Goal: Task Accomplishment & Management: Manage account settings

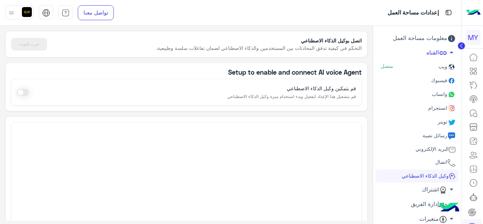
click at [24, 94] on span at bounding box center [23, 92] width 12 height 7
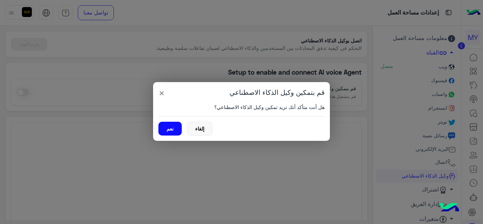
click at [173, 129] on button "نعم" at bounding box center [169, 129] width 23 height 14
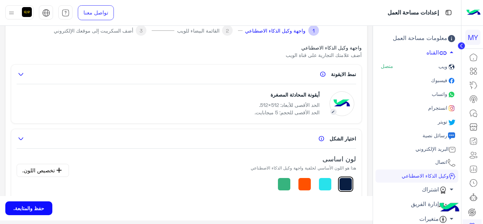
scroll to position [71, 0]
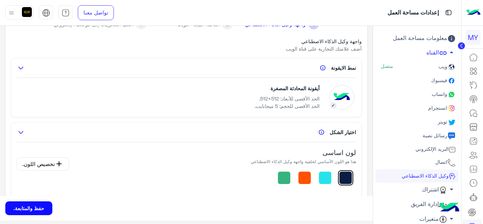
click at [19, 206] on button "حفظ والمتابعة." at bounding box center [28, 208] width 47 height 14
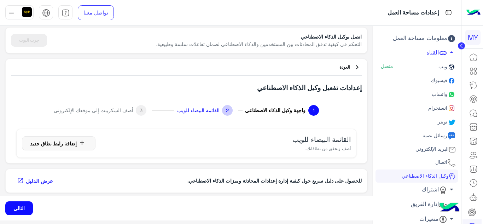
scroll to position [4, 0]
click at [15, 203] on button "التالي" at bounding box center [19, 208] width 28 height 14
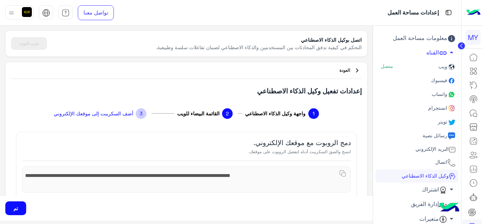
scroll to position [0, 0]
click at [11, 204] on button "تم" at bounding box center [15, 208] width 21 height 14
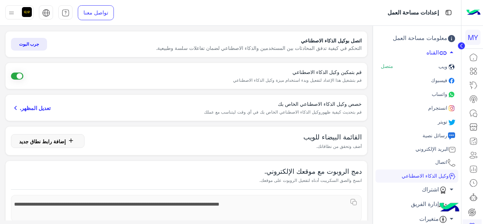
click at [23, 76] on span at bounding box center [17, 76] width 12 height 7
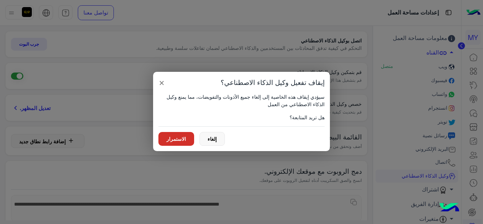
click at [163, 138] on button "الاستمرار" at bounding box center [176, 139] width 36 height 14
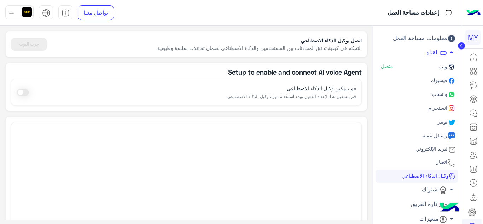
click at [437, 79] on span "فيسبوك" at bounding box center [439, 80] width 18 height 6
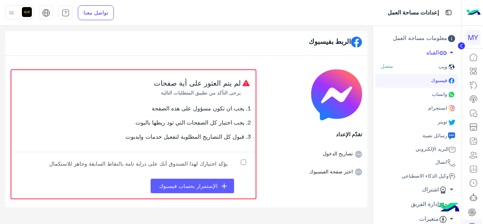
click at [207, 182] on button "add الإستمرار بحساب فيسبوك" at bounding box center [192, 186] width 83 height 15
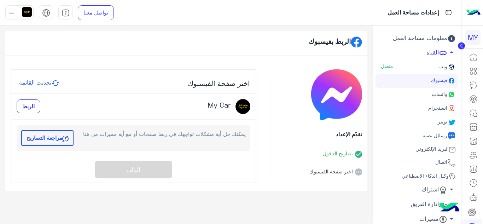
click at [25, 108] on span "الربط" at bounding box center [28, 106] width 12 height 6
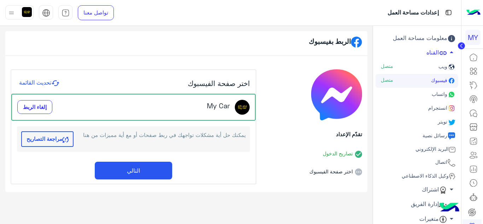
click at [157, 166] on button "التالي" at bounding box center [133, 171] width 77 height 18
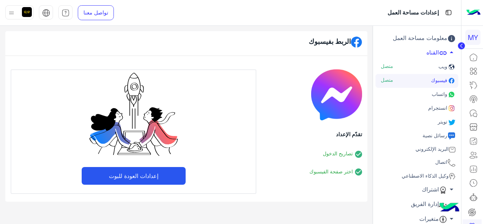
click at [149, 171] on button "إعدادات العودة للبوت" at bounding box center [134, 176] width 104 height 18
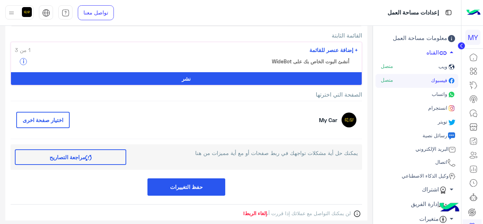
scroll to position [110, 0]
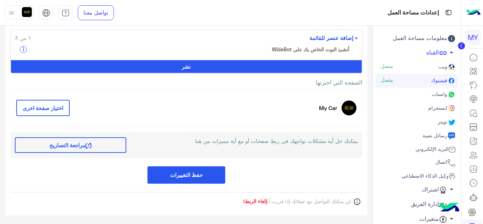
click at [60, 105] on button "اختيار صفحة اخرى" at bounding box center [42, 108] width 53 height 17
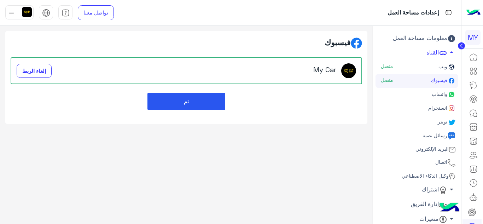
click at [193, 103] on button "تم" at bounding box center [187, 101] width 78 height 17
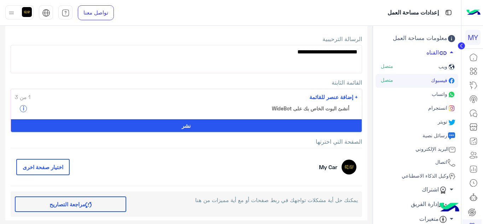
scroll to position [40, 0]
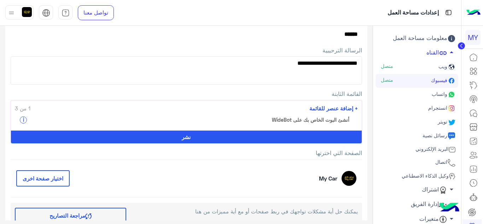
click at [344, 108] on span "+ إضافة عنصر للقائمة" at bounding box center [334, 108] width 48 height 8
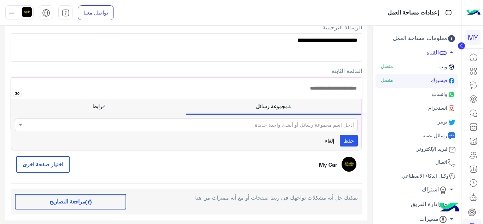
scroll to position [75, 0]
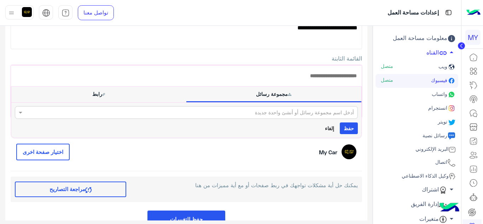
click at [97, 97] on button "رابط" at bounding box center [98, 94] width 175 height 15
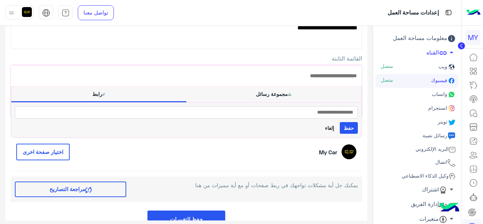
click at [266, 93] on button "مجموعة رسائل" at bounding box center [273, 94] width 175 height 15
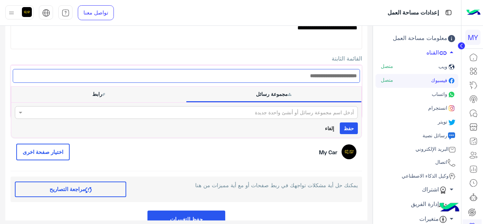
click at [321, 75] on input "text" at bounding box center [186, 76] width 347 height 14
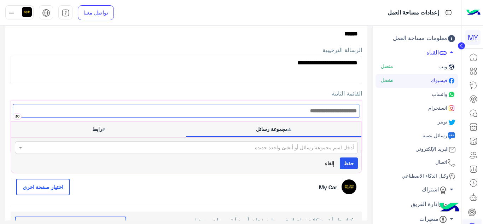
scroll to position [40, 0]
paste input "**********"
type input "**********"
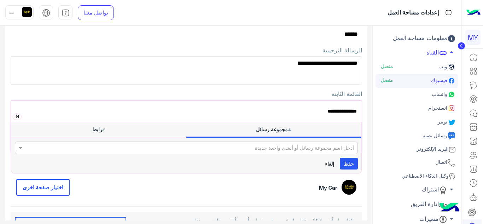
click at [105, 129] on icon at bounding box center [103, 129] width 3 height 3
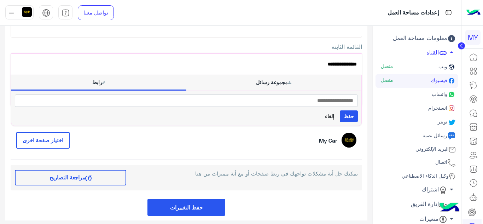
scroll to position [75, 0]
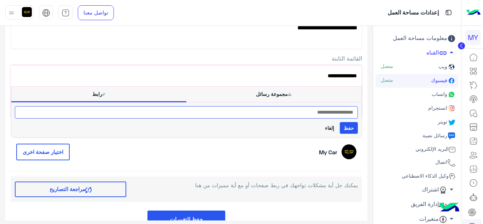
click at [230, 114] on input "text" at bounding box center [186, 112] width 343 height 12
paste input "**********"
type input "**********"
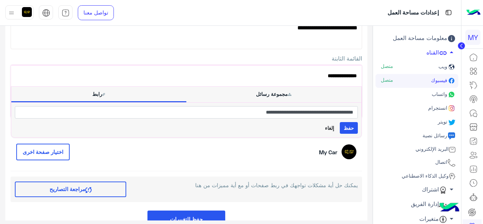
click at [352, 129] on button "حفظ" at bounding box center [349, 128] width 18 height 12
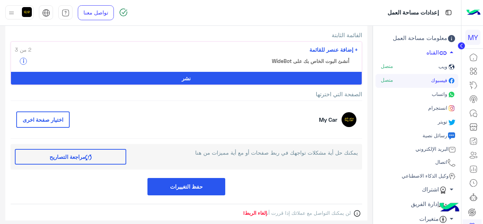
scroll to position [110, 0]
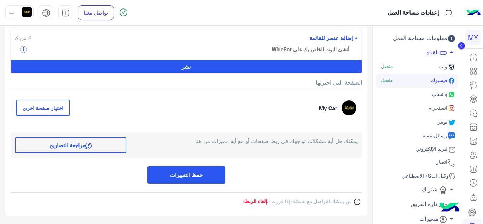
click at [198, 179] on button "حفظ التغييرات" at bounding box center [187, 174] width 78 height 17
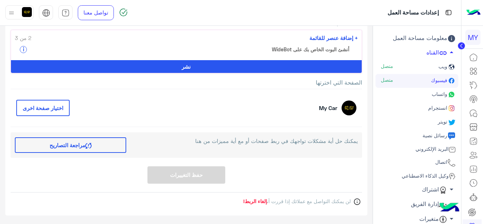
click at [191, 67] on button "نشر" at bounding box center [186, 66] width 351 height 13
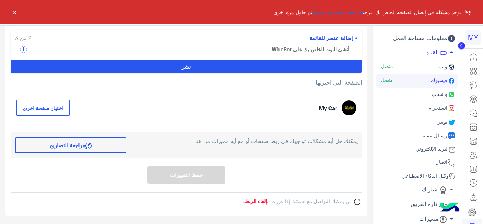
drag, startPoint x: 331, startPoint y: 11, endPoint x: 331, endPoint y: 27, distance: 15.2
click at [331, 11] on link "قم بتجديد تصاريح فيسبوك" at bounding box center [337, 12] width 51 height 6
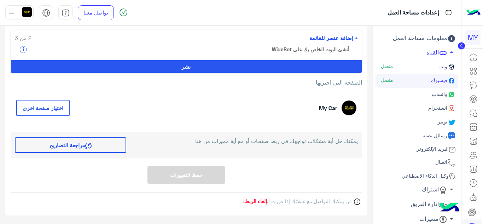
click at [189, 66] on button "نشر" at bounding box center [186, 66] width 351 height 13
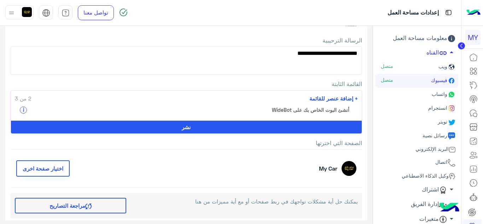
scroll to position [35, 0]
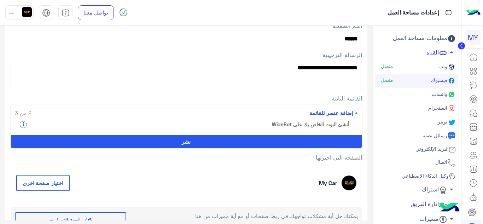
click at [340, 70] on textarea "**********" at bounding box center [187, 75] width 352 height 28
click at [246, 81] on textarea "**********" at bounding box center [187, 75] width 352 height 28
click at [350, 76] on textarea "**********" at bounding box center [187, 75] width 352 height 28
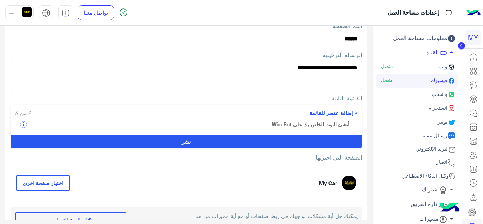
click at [358, 67] on textarea "**********" at bounding box center [187, 75] width 352 height 28
type textarea "**********"
click at [219, 138] on button "نشر" at bounding box center [186, 141] width 351 height 13
click at [332, 113] on span "+ إضافة عنصر للقائمة" at bounding box center [334, 113] width 48 height 8
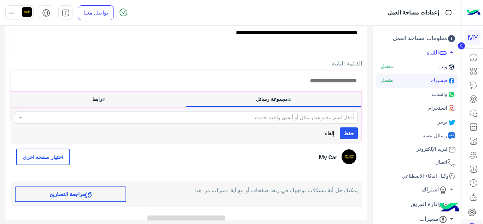
scroll to position [71, 0]
click at [298, 117] on input "text" at bounding box center [209, 117] width 289 height 7
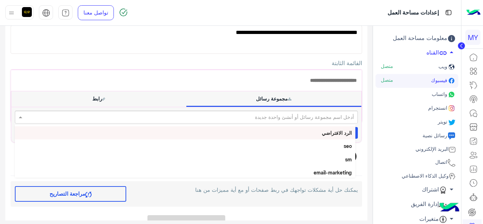
scroll to position [0, 0]
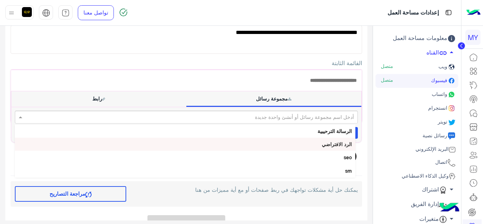
click at [335, 147] on b "الرد الافتراضي" at bounding box center [337, 144] width 30 height 6
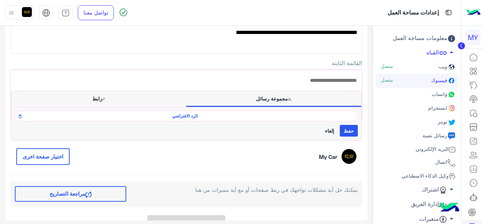
click at [109, 99] on button "رابط" at bounding box center [98, 98] width 175 height 15
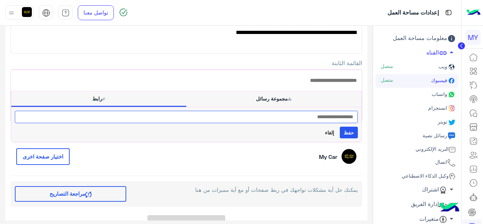
click at [250, 119] on input "text" at bounding box center [186, 117] width 343 height 12
paste input "**********"
type input "**********"
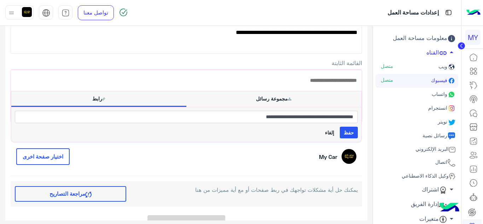
click at [347, 129] on button "حفظ" at bounding box center [349, 133] width 18 height 12
drag, startPoint x: 351, startPoint y: 134, endPoint x: 341, endPoint y: 134, distance: 10.6
click at [351, 134] on button "حفظ" at bounding box center [349, 133] width 18 height 12
click at [347, 131] on button "حفظ" at bounding box center [349, 133] width 18 height 12
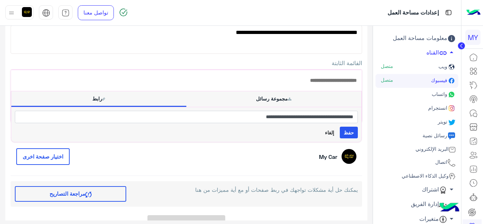
click at [347, 131] on button "حفظ" at bounding box center [349, 133] width 18 height 12
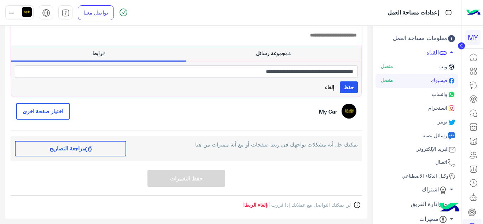
scroll to position [120, 0]
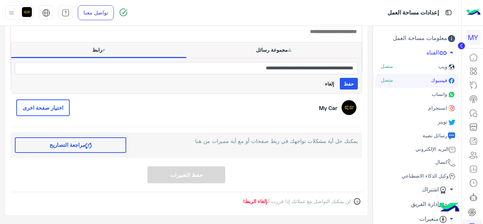
click at [347, 83] on button "حفظ" at bounding box center [349, 84] width 18 height 12
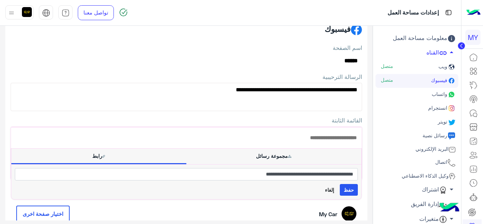
scroll to position [0, 0]
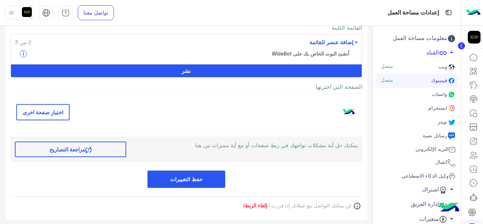
scroll to position [110, 0]
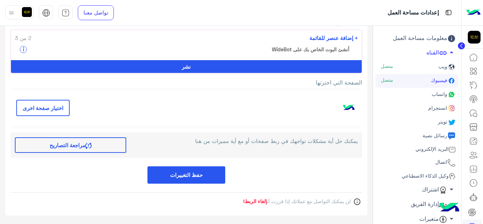
click at [186, 67] on button "نشر" at bounding box center [186, 66] width 351 height 13
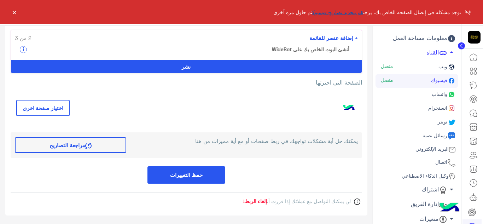
click at [340, 11] on link "قم بتجديد تصاريح فيسبوك" at bounding box center [337, 12] width 51 height 6
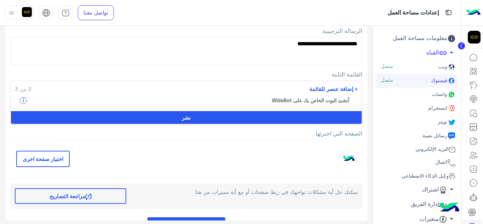
scroll to position [71, 0]
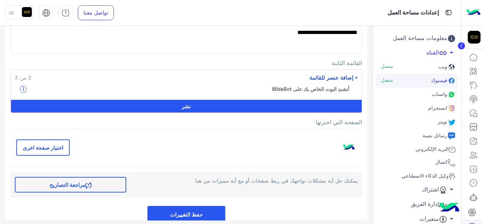
click at [335, 75] on span "+ إضافة عنصر للقائمة" at bounding box center [334, 78] width 48 height 8
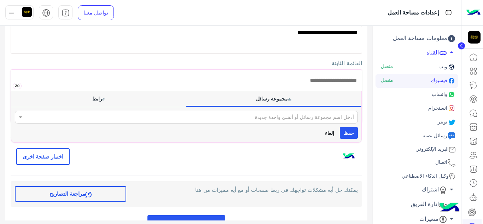
click at [108, 98] on button "رابط" at bounding box center [98, 98] width 175 height 15
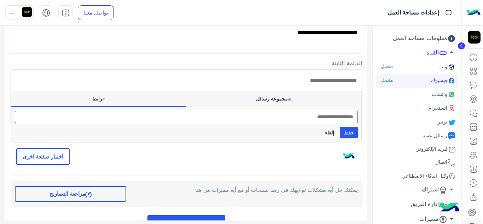
click at [246, 116] on input "text" at bounding box center [186, 117] width 343 height 12
paste input "**********"
type input "**********"
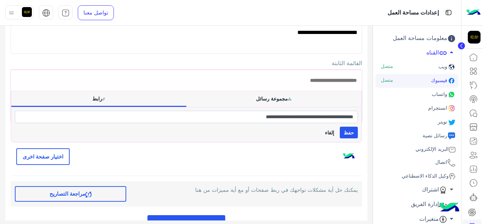
click at [343, 128] on button "حفظ" at bounding box center [349, 133] width 18 height 12
click at [351, 131] on button "حفظ" at bounding box center [349, 133] width 18 height 12
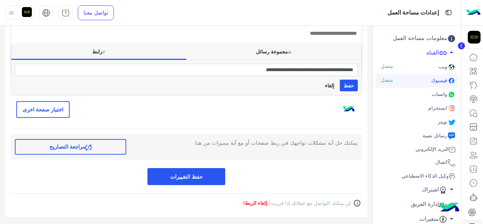
scroll to position [120, 0]
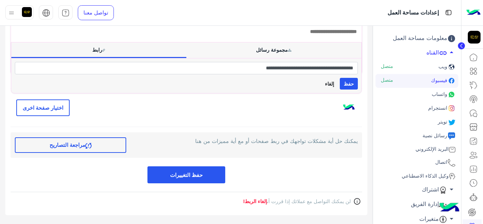
click at [353, 82] on button "حفظ" at bounding box center [349, 84] width 18 height 12
click at [350, 82] on button "حفظ" at bounding box center [349, 84] width 18 height 12
click at [65, 105] on button "اختيار صفحة اخرى" at bounding box center [42, 107] width 53 height 17
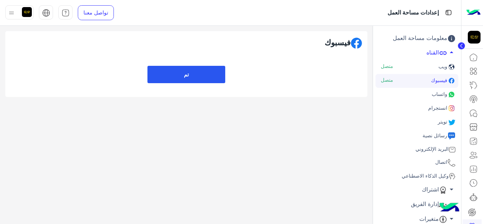
scroll to position [0, 0]
click at [203, 69] on button "تم" at bounding box center [187, 74] width 78 height 17
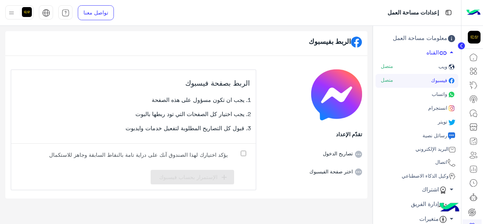
click at [247, 152] on label "يؤكد اختيارك لهذا الصندوق آنك على دراية تامة بالنقاط السابقة وجاهز للاستكمال" at bounding box center [144, 157] width 212 height 16
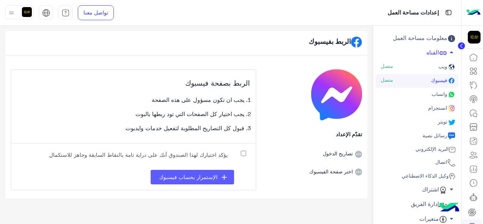
click at [212, 178] on span "الإستمرار بحساب فيسبوك" at bounding box center [188, 177] width 58 height 6
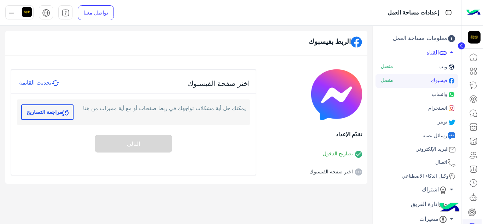
click at [41, 83] on button "تحديث القائمة" at bounding box center [39, 83] width 45 height 9
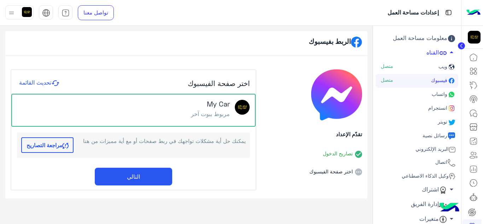
click at [150, 172] on button "التالي" at bounding box center [133, 177] width 77 height 18
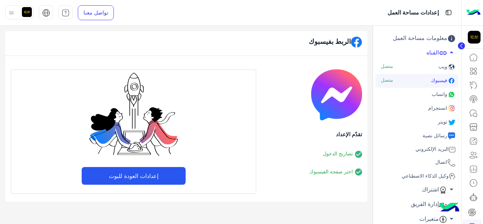
click at [142, 177] on button "إعدادات العودة للبوت" at bounding box center [134, 176] width 104 height 18
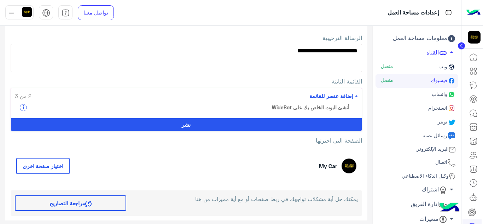
scroll to position [40, 0]
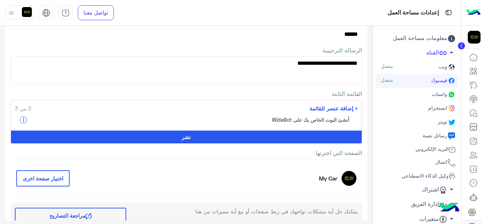
click at [343, 110] on span "+ إضافة عنصر للقائمة" at bounding box center [334, 108] width 48 height 8
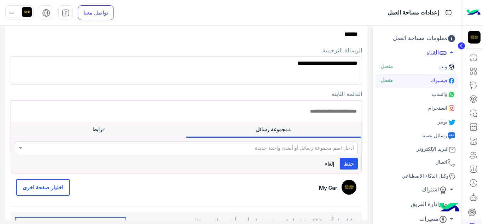
click at [102, 131] on button "رابط" at bounding box center [98, 129] width 175 height 15
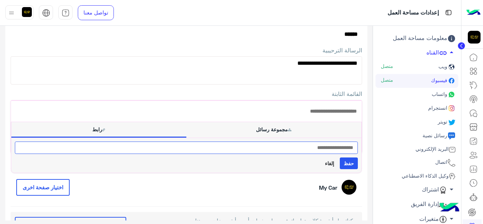
click at [304, 145] on input "text" at bounding box center [186, 148] width 343 height 12
paste input "**********"
type input "**********"
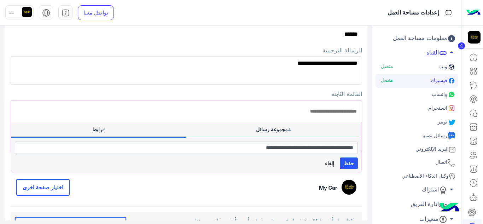
click at [348, 164] on button "حفظ" at bounding box center [349, 163] width 18 height 12
click at [348, 162] on button "حفظ" at bounding box center [349, 163] width 18 height 12
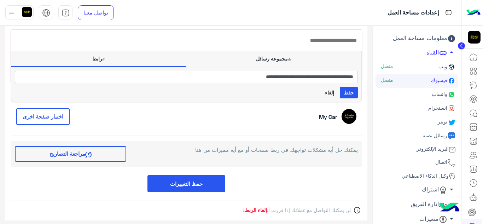
scroll to position [120, 0]
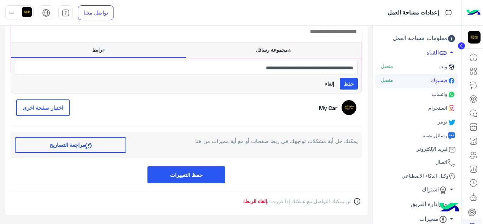
click at [206, 175] on button "حفظ التغييرات" at bounding box center [187, 174] width 78 height 17
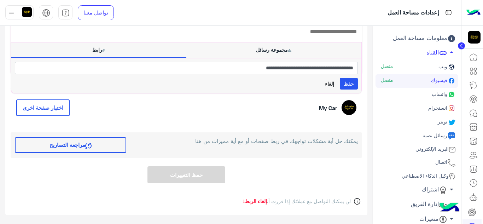
click at [251, 200] on span "إلغاء الربط!" at bounding box center [255, 201] width 24 height 6
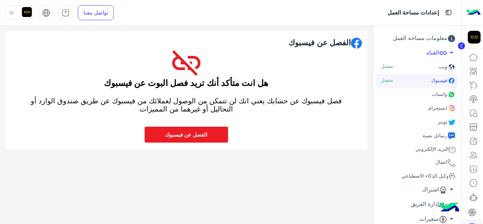
scroll to position [0, 0]
click at [228, 191] on div "الفصل عن فيسبوك هل انت متأكد أنك تريد فصل البوت عن فيسبوك فصل فيسبوك عن حسابك ي…" at bounding box center [186, 123] width 373 height 195
click at [473, 113] on icon at bounding box center [473, 113] width 8 height 8
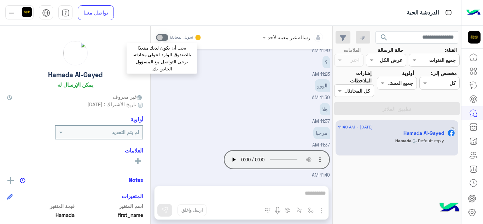
click at [162, 36] on span at bounding box center [162, 37] width 12 height 7
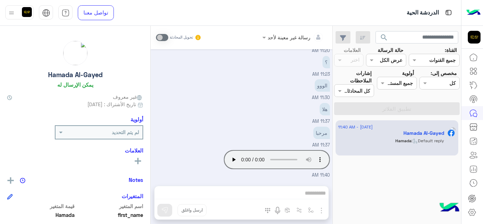
click at [276, 190] on div "رسالة غير معينة لأحد تحويل المحادثة Aug 19, 2025 السلام عليكم 11:20 AM ؟ 11:23 …" at bounding box center [242, 126] width 182 height 201
click at [294, 194] on div "رسالة غير معينة لأحد تحويل المحادثة Aug 19, 2025 السلام عليكم 11:20 AM ؟ 11:23 …" at bounding box center [242, 126] width 182 height 201
click at [312, 193] on div "رسالة غير معينة لأحد تحويل المحادثة Aug 19, 2025 السلام عليكم 11:20 AM ؟ 11:23 …" at bounding box center [242, 126] width 182 height 201
click at [328, 191] on div "رسالة غير معينة لأحد تحويل المحادثة Aug 19, 2025 السلام عليكم 11:20 AM ؟ 11:23 …" at bounding box center [242, 126] width 182 height 201
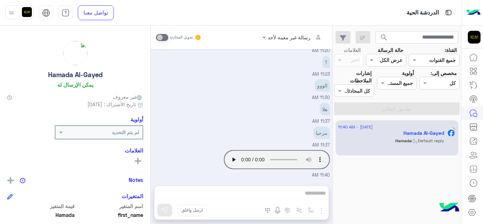
click at [310, 194] on div "رسالة غير معينة لأحد تحويل المحادثة Aug 19, 2025 السلام عليكم 11:20 AM ؟ 11:23 …" at bounding box center [242, 126] width 182 height 201
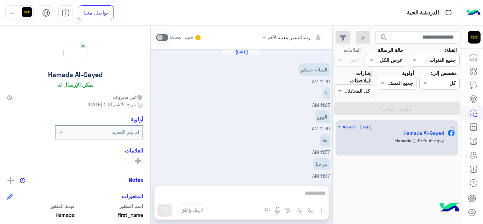
scroll to position [31, 0]
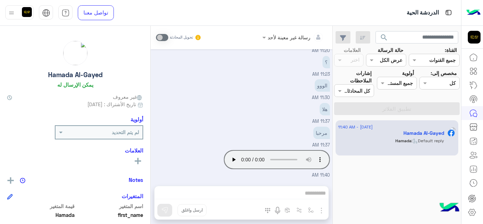
click at [308, 192] on div "رسالة غير معينة لأحد تحويل المحادثة Aug 19, 2025 السلام عليكم 11:20 AM ؟ 11:23 …" at bounding box center [242, 126] width 182 height 201
click at [317, 192] on div "رسالة غير معينة لأحد تحويل المحادثة Aug 19, 2025 السلام عليكم 11:20 AM ؟ 11:23 …" at bounding box center [242, 126] width 182 height 201
click at [358, 188] on div "19 August - 11:40 AM Hamada Al-Gayed Hamada : Default reply" at bounding box center [397, 172] width 128 height 109
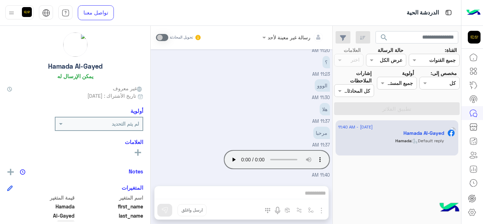
scroll to position [0, 0]
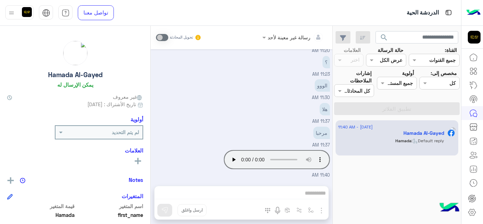
click at [475, 11] on img at bounding box center [474, 12] width 14 height 15
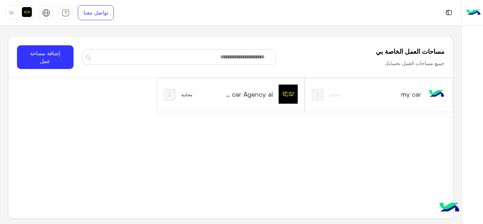
click at [469, 14] on img at bounding box center [474, 12] width 14 height 15
click at [434, 90] on img at bounding box center [436, 94] width 19 height 19
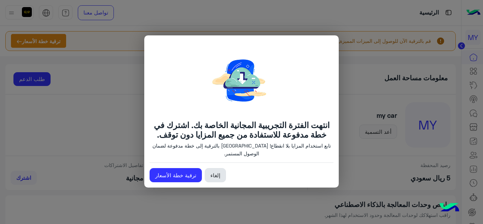
click at [219, 174] on link "إلغاء" at bounding box center [215, 175] width 21 height 14
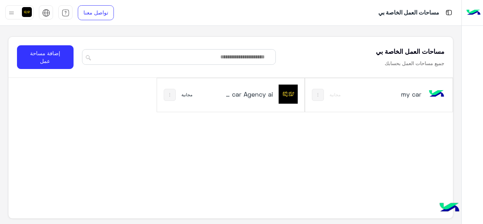
click at [317, 90] on button at bounding box center [318, 95] width 12 height 12
click at [390, 140] on div at bounding box center [241, 112] width 483 height 224
click at [439, 92] on img at bounding box center [436, 94] width 19 height 19
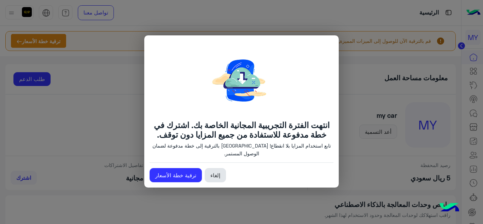
click at [220, 175] on link "إلغاء" at bounding box center [215, 175] width 21 height 14
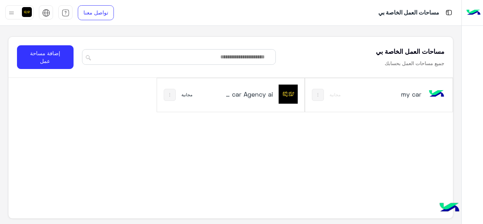
click at [474, 11] on img at bounding box center [474, 12] width 14 height 15
click at [317, 93] on img at bounding box center [318, 95] width 6 height 6
click at [414, 93] on div at bounding box center [241, 112] width 483 height 224
click at [434, 90] on img at bounding box center [436, 94] width 19 height 19
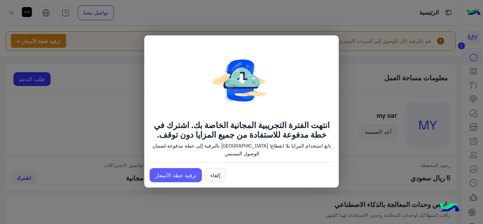
click at [190, 178] on link "ترقية خطة الأسعار" at bounding box center [176, 175] width 52 height 14
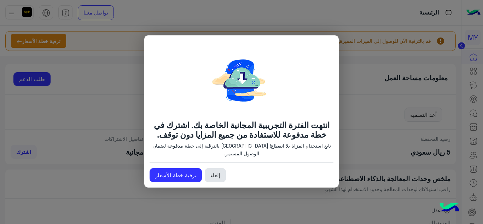
click at [213, 177] on link "إلغاء" at bounding box center [215, 175] width 21 height 14
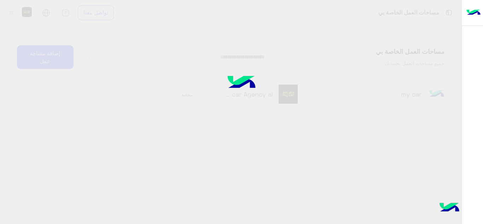
click at [445, 205] on img at bounding box center [449, 208] width 25 height 25
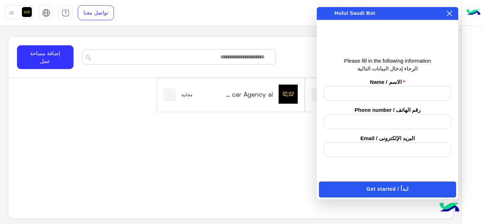
click at [449, 15] on icon at bounding box center [450, 14] width 6 height 6
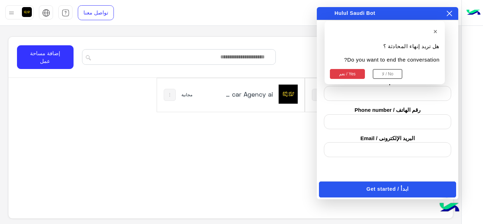
click at [391, 74] on button "لا / No" at bounding box center [388, 74] width 30 height 10
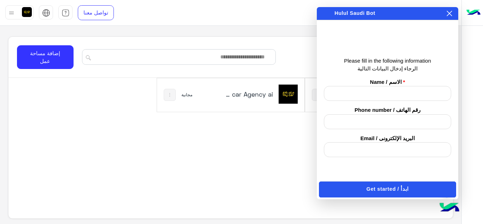
click at [449, 16] on icon at bounding box center [450, 14] width 6 height 6
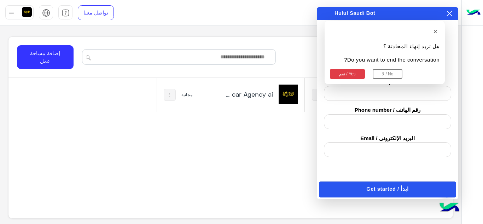
click at [345, 70] on button "نعم / Yes" at bounding box center [347, 74] width 35 height 10
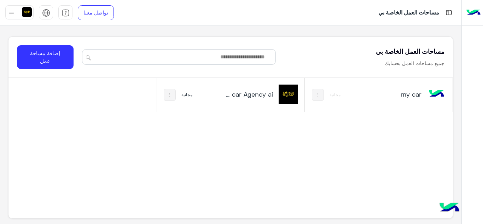
click at [316, 95] on img at bounding box center [318, 95] width 6 height 6
click at [341, 140] on div at bounding box center [241, 112] width 483 height 224
click at [411, 96] on h5 "my car" at bounding box center [397, 94] width 48 height 8
click at [410, 94] on h5 "my car" at bounding box center [397, 94] width 48 height 8
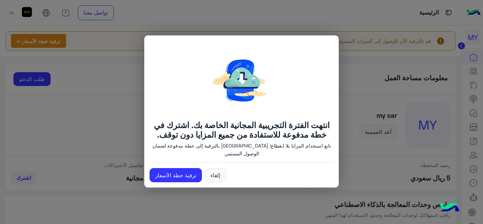
click at [369, 151] on modal-container "انتهت الفترة التجريبية المجانية الخاصة بك. اشترك في خطة مدفوعة للاستفادة من جمي…" at bounding box center [241, 112] width 483 height 224
click at [212, 175] on link "إلغاء" at bounding box center [215, 175] width 21 height 14
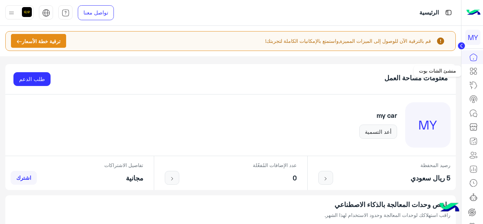
click at [473, 68] on icon at bounding box center [473, 71] width 8 height 8
click at [471, 82] on icon at bounding box center [471, 82] width 3 height 1
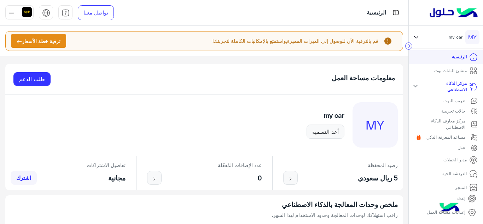
click at [453, 98] on p "تدريب البوت" at bounding box center [455, 101] width 22 height 6
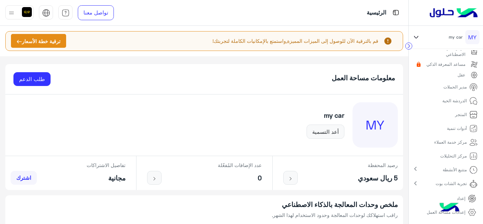
scroll to position [79, 0]
click at [451, 181] on p "تجربة الشات بوت" at bounding box center [451, 183] width 31 height 6
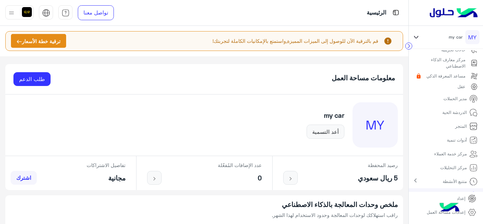
scroll to position [110, 0]
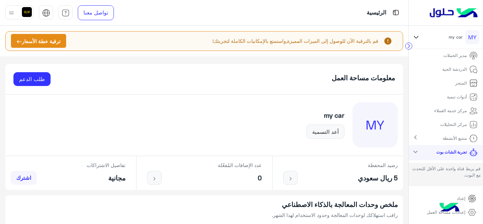
click at [471, 201] on icon at bounding box center [472, 198] width 7 height 7
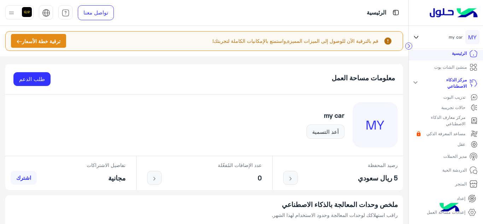
scroll to position [0, 0]
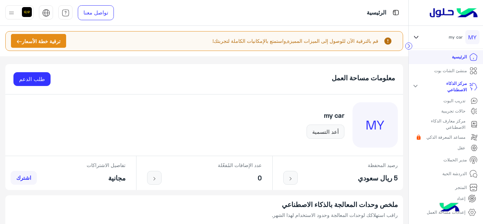
click at [459, 101] on p "تدريب البوت" at bounding box center [455, 101] width 22 height 6
click at [415, 84] on mat-icon "expand_more" at bounding box center [415, 86] width 8 height 8
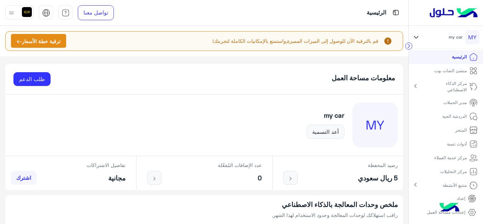
click at [468, 67] on link "منشئ الشات بوت" at bounding box center [456, 71] width 54 height 14
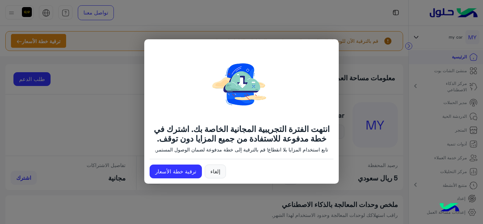
click at [359, 97] on modal-container "انتهت الفترة التجريبية المجانية الخاصة بك. اشترك في خطة مدفوعة للاستفادة من جمي…" at bounding box center [241, 112] width 483 height 224
click at [217, 177] on link "إلغاء" at bounding box center [215, 172] width 21 height 14
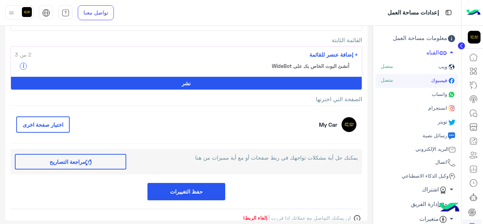
scroll to position [110, 0]
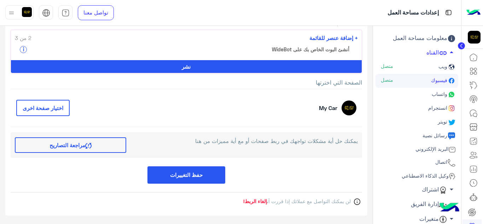
click at [250, 200] on span "إلغاء الربط!" at bounding box center [255, 201] width 24 height 6
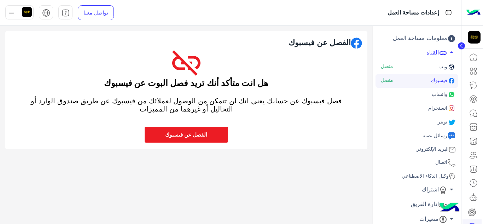
scroll to position [0, 0]
click at [193, 137] on button "الفصل عن فيسبوك" at bounding box center [186, 135] width 83 height 16
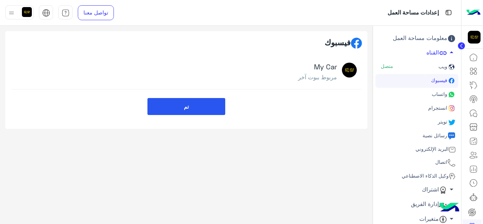
drag, startPoint x: 390, startPoint y: 67, endPoint x: 389, endPoint y: 84, distance: 17.7
click at [390, 67] on span "متصل" at bounding box center [387, 66] width 12 height 7
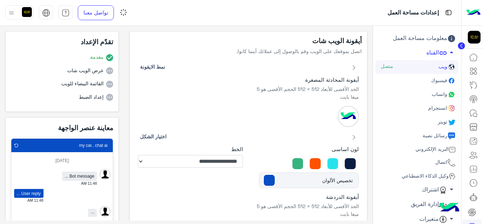
drag, startPoint x: 439, startPoint y: 63, endPoint x: 328, endPoint y: 97, distance: 115.8
click at [327, 98] on p "الحد الأقصى للأبعاد 512 × 512 الحجم الأقصى هو 5 ميغا بايت" at bounding box center [306, 92] width 105 height 15
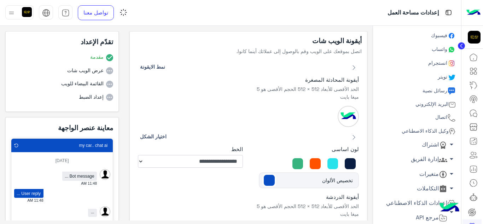
scroll to position [46, 0]
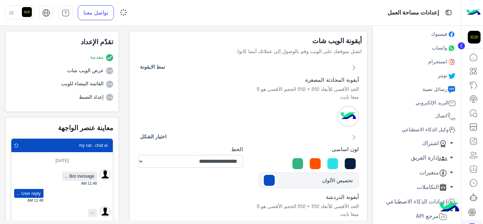
click at [433, 112] on link "اتصال" at bounding box center [417, 116] width 83 height 14
click at [444, 115] on span "اتصال" at bounding box center [440, 116] width 13 height 6
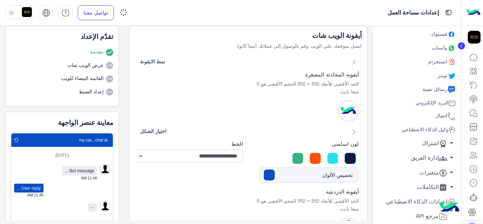
scroll to position [0, 0]
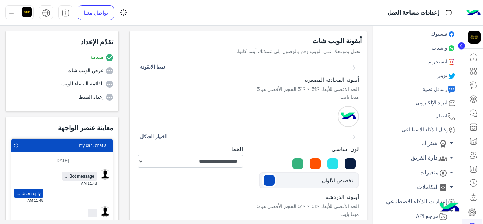
type input "**********"
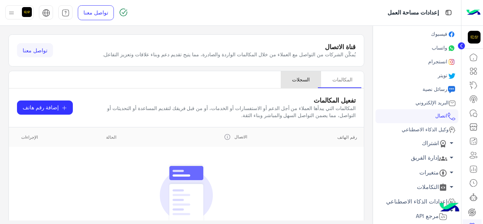
click at [302, 83] on div "السجلات" at bounding box center [301, 79] width 18 height 7
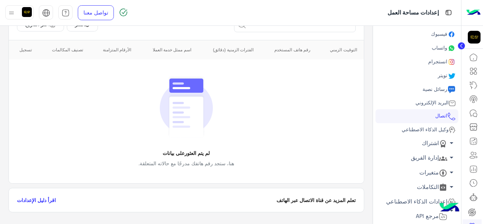
scroll to position [111, 0]
click at [50, 198] on link "اقرأ دليل الإعدادات" at bounding box center [36, 199] width 39 height 7
click at [430, 116] on link "اتصال" at bounding box center [417, 116] width 83 height 14
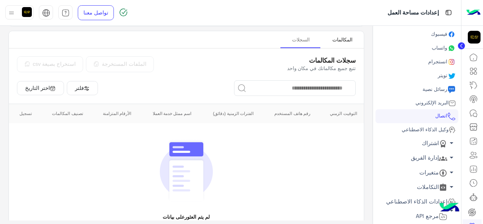
click at [340, 43] on div "المكالمات" at bounding box center [343, 39] width 20 height 7
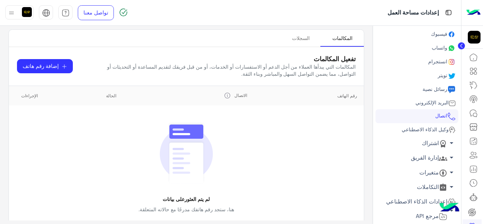
scroll to position [24, 0]
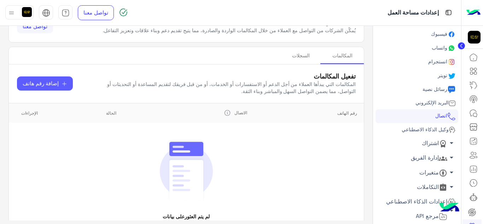
click at [53, 88] on span "إضافة رقم هاتف" at bounding box center [41, 84] width 36 height 8
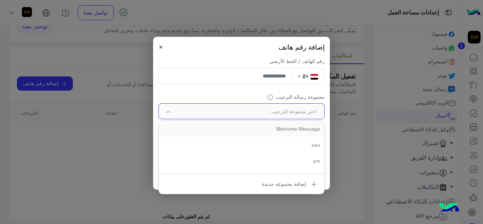
click at [280, 109] on input "text" at bounding box center [253, 111] width 134 height 12
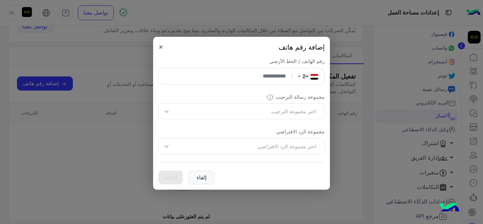
click at [167, 90] on form "رقم الهاتف / الخط الأرضي بدون فريق +2 | مجموعة رسالة الترحيب اختر مجموعة الترحي…" at bounding box center [241, 109] width 166 height 105
click at [302, 146] on input "text" at bounding box center [253, 146] width 134 height 12
click at [210, 128] on div "مجموعة الرد الافتراضي اختر مجموعة الرد الافتراضي" at bounding box center [241, 141] width 166 height 26
click at [299, 76] on span at bounding box center [298, 76] width 9 height 7
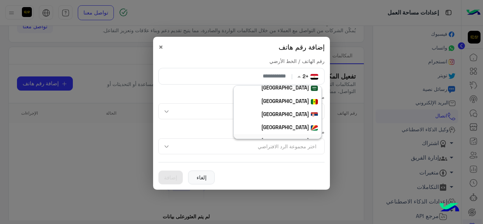
scroll to position [2544, 0]
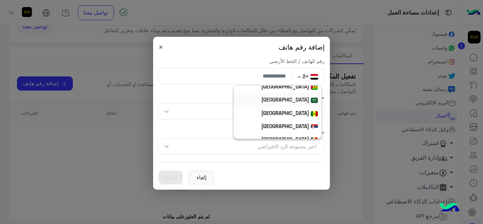
click at [293, 97] on b "Saudi Arabia" at bounding box center [285, 100] width 48 height 6
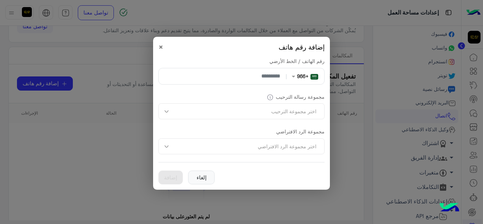
click at [241, 77] on input "number" at bounding box center [223, 76] width 123 height 16
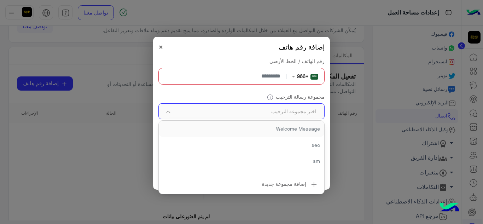
click at [279, 113] on input "text" at bounding box center [253, 111] width 134 height 12
click at [294, 129] on p "Welcome Message" at bounding box center [281, 128] width 79 height 7
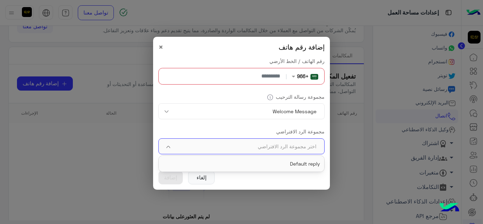
click at [275, 147] on input "text" at bounding box center [253, 146] width 134 height 12
click at [296, 165] on span "Default reply" at bounding box center [305, 164] width 30 height 6
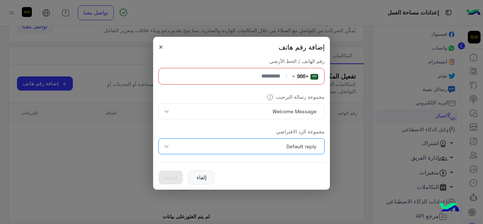
click at [227, 121] on form "رقم الهاتف / الخط الأرضي بدون فريق +966 | مجموعة رسالة الترحيب اختر مجموعة التر…" at bounding box center [241, 109] width 166 height 105
click at [229, 114] on input "text" at bounding box center [253, 111] width 134 height 12
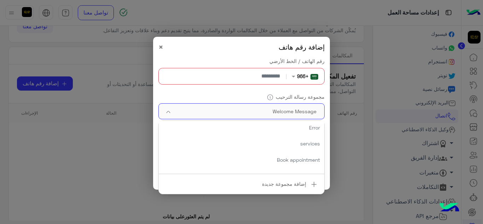
scroll to position [75, 0]
click at [218, 92] on form "رقم الهاتف / الخط الأرضي بدون فريق +966 | مجموعة رسالة الترحيب اختر مجموعة التر…" at bounding box center [241, 109] width 166 height 105
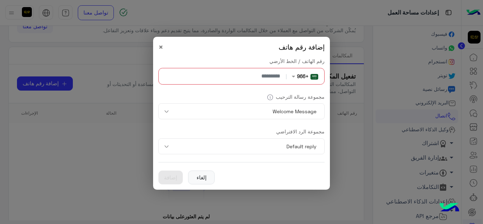
click at [252, 74] on input "number" at bounding box center [223, 76] width 123 height 16
type input "*"
click at [159, 45] on span "×" at bounding box center [160, 47] width 5 height 10
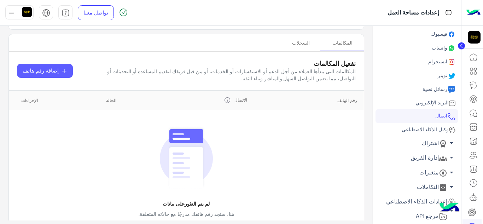
scroll to position [24, 0]
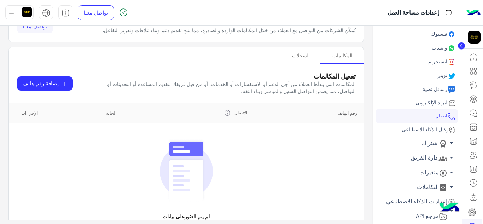
drag, startPoint x: 434, startPoint y: 131, endPoint x: 450, endPoint y: 144, distance: 20.6
click at [434, 131] on span "وكيل الذكاء الاصطناعي" at bounding box center [424, 129] width 48 height 6
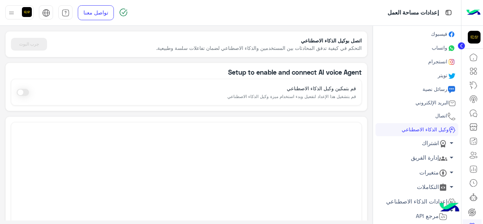
click at [443, 158] on icon at bounding box center [443, 158] width 8 height 4
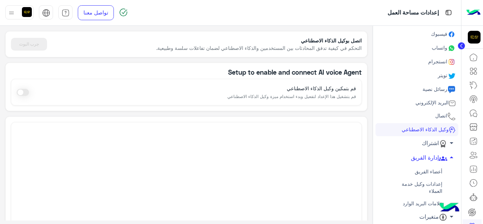
click at [350, 167] on div at bounding box center [186, 210] width 351 height 177
click at [475, 59] on icon at bounding box center [473, 57] width 8 height 8
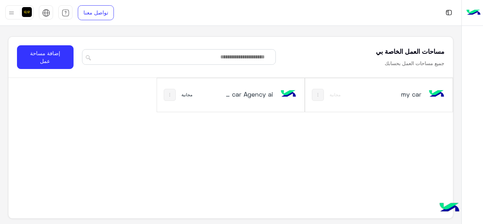
scroll to position [2, 0]
